Goal: Check status: Check status

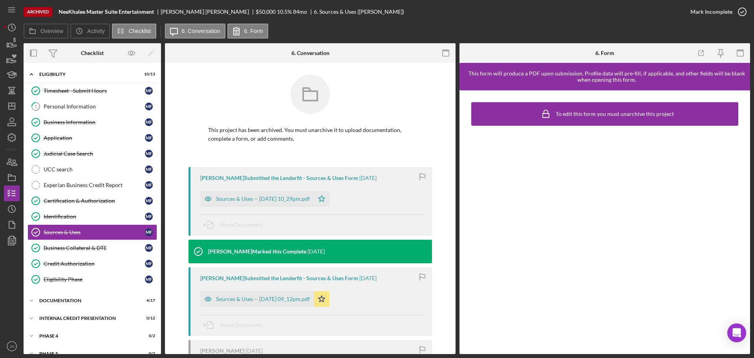
scroll to position [12, 0]
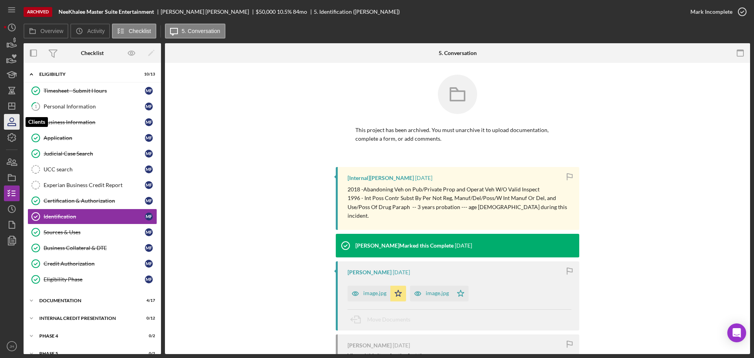
click at [10, 122] on icon "button" at bounding box center [12, 122] width 20 height 20
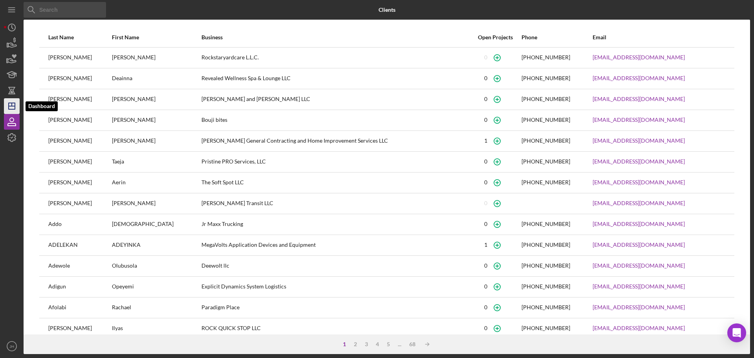
click at [12, 108] on icon "Icon/Dashboard" at bounding box center [12, 106] width 20 height 20
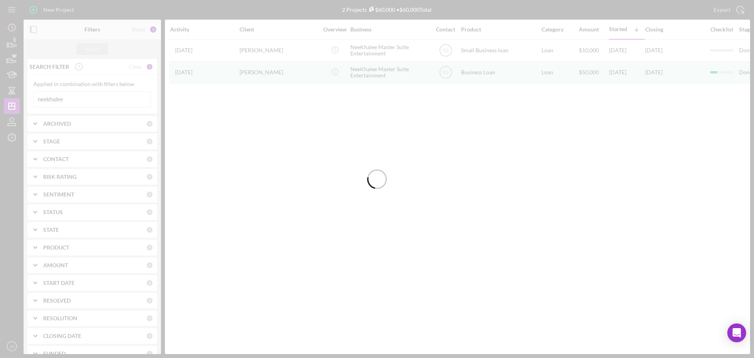
click at [80, 99] on div at bounding box center [377, 179] width 754 height 358
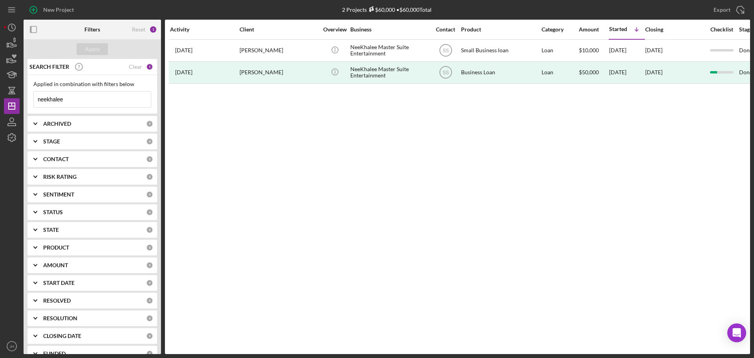
drag, startPoint x: 80, startPoint y: 99, endPoint x: 27, endPoint y: 102, distance: 53.4
click at [27, 102] on div "SEARCH FILTER Clear 1 Applied in combination with filters below neekhalee Icon/…" at bounding box center [92, 206] width 137 height 295
drag, startPoint x: 87, startPoint y: 102, endPoint x: -50, endPoint y: 102, distance: 137.0
click at [0, 102] on html "New Project 2 Projects $60,000 • $60,000 Total neekhalee Export Icon/Export Fil…" at bounding box center [377, 179] width 754 height 358
type input "spruce"
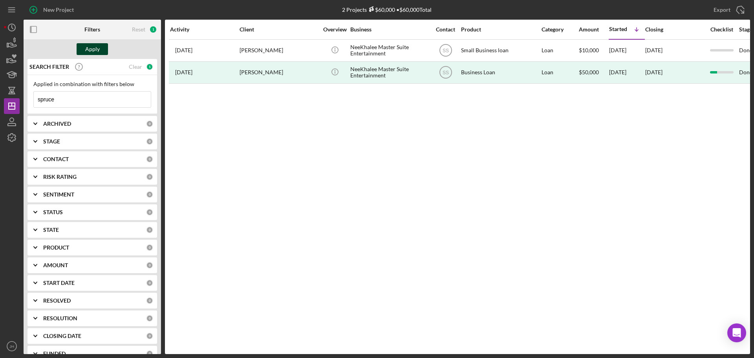
click at [88, 46] on div "Apply" at bounding box center [92, 49] width 15 height 12
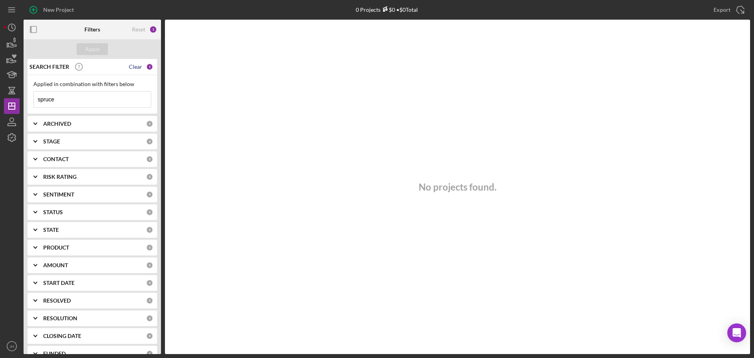
click at [132, 65] on div "Clear" at bounding box center [135, 67] width 13 height 6
click at [71, 102] on input at bounding box center [92, 99] width 117 height 16
type input "spruce"
click at [133, 65] on div "Clear" at bounding box center [135, 67] width 13 height 6
click at [133, 65] on div "SEARCH FILTER" at bounding box center [86, 67] width 119 height 20
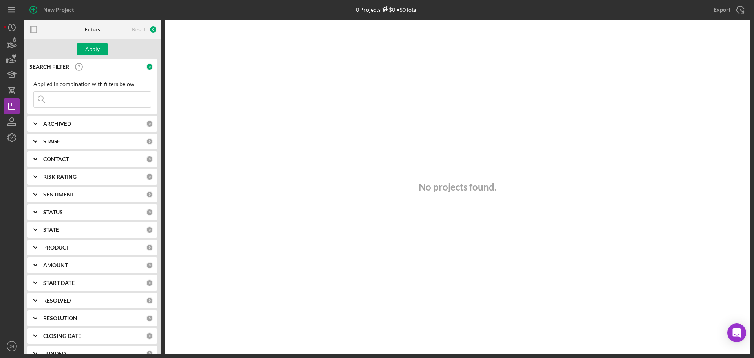
click at [79, 97] on input at bounding box center [92, 99] width 117 height 16
type input "[PERSON_NAME]"
click at [98, 46] on div "Apply" at bounding box center [92, 49] width 15 height 12
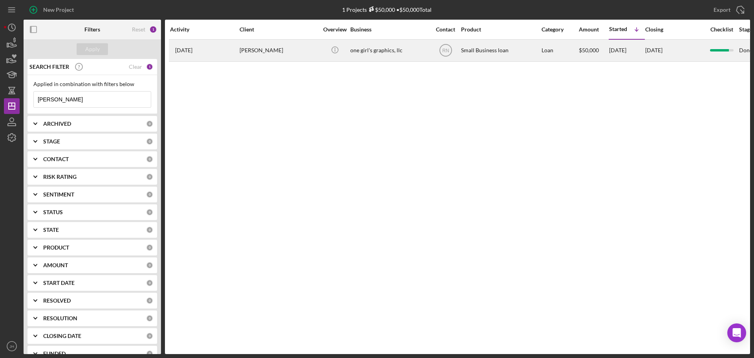
click at [257, 48] on div "[PERSON_NAME]" at bounding box center [278, 50] width 79 height 21
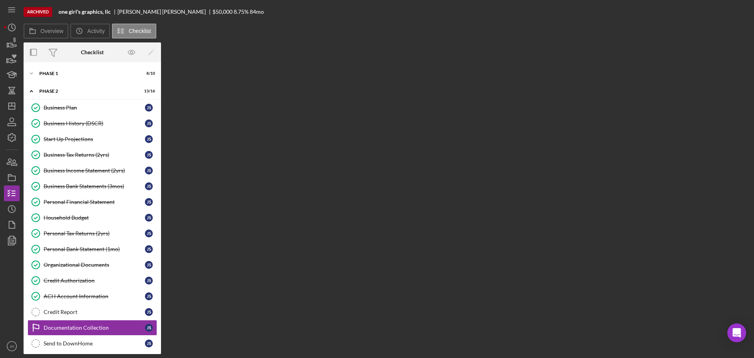
scroll to position [5, 0]
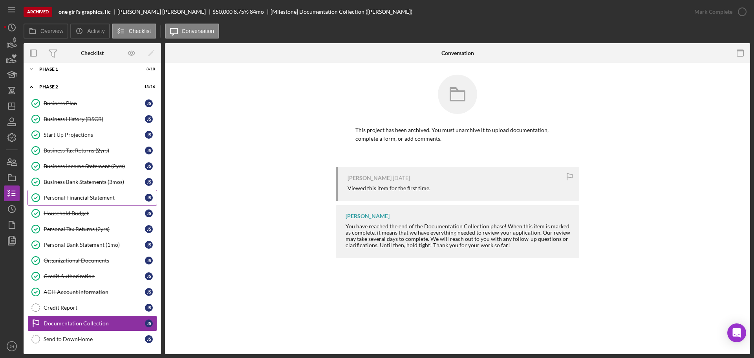
click at [70, 196] on div "Personal Financial Statement" at bounding box center [94, 197] width 101 height 6
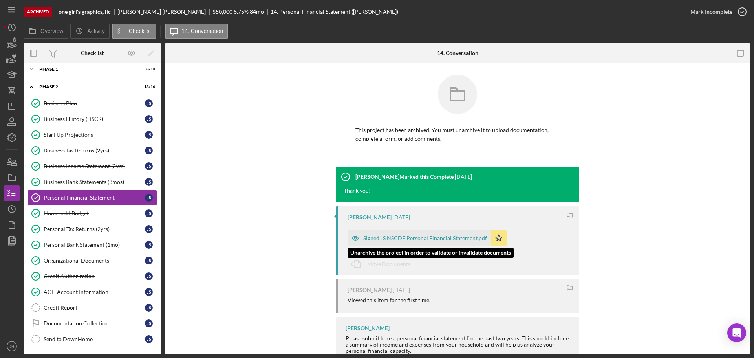
click at [408, 235] on div "Signed JS NSCDF Personal Financial Statement.pdf" at bounding box center [425, 238] width 124 height 6
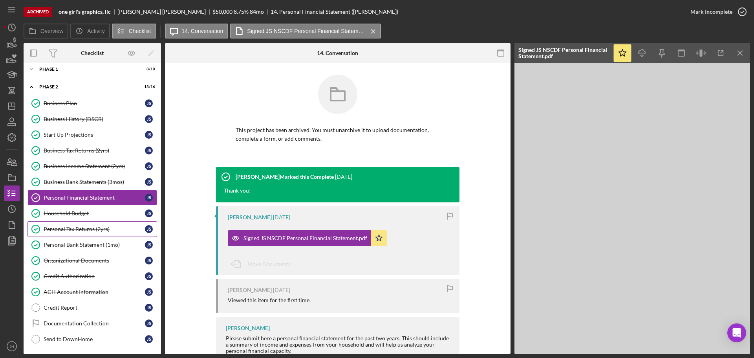
click at [69, 230] on div "Personal Tax Returns (2yrs)" at bounding box center [94, 229] width 101 height 6
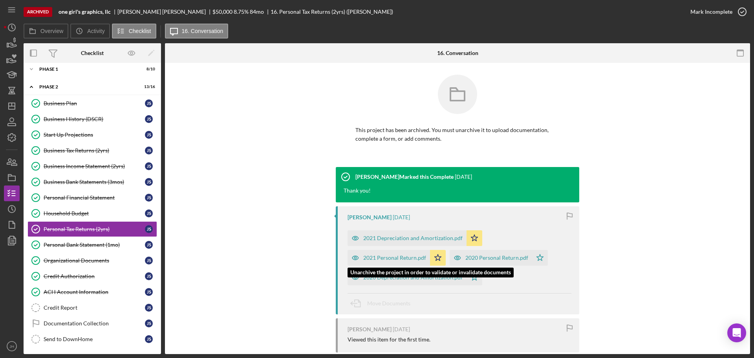
click at [394, 254] on div "2021 Personal Return.pdf" at bounding box center [394, 257] width 63 height 6
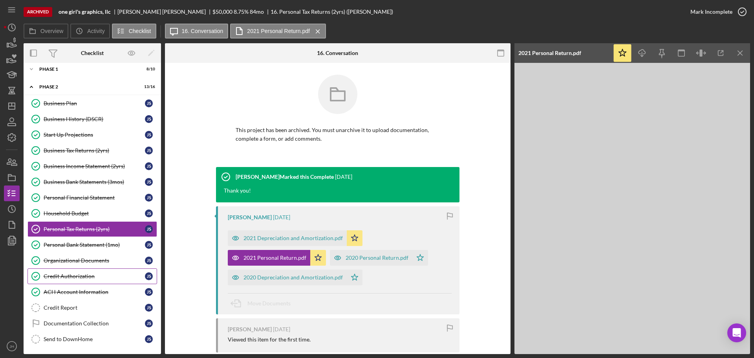
click at [65, 271] on link "Credit Authorization Credit Authorization J S" at bounding box center [92, 276] width 130 height 16
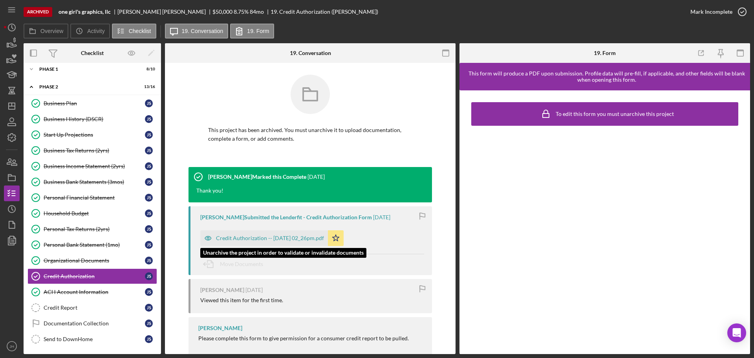
click at [259, 238] on div "Credit Authorization -- [DATE] 02_26pm.pdf" at bounding box center [270, 238] width 108 height 6
